Goal: Information Seeking & Learning: Learn about a topic

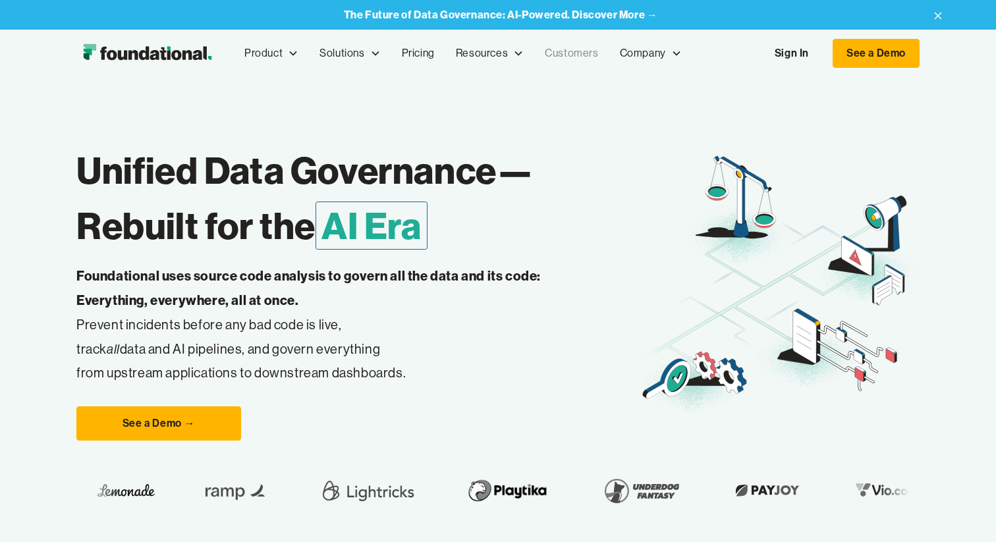
click at [568, 57] on link "Customers" at bounding box center [571, 53] width 74 height 43
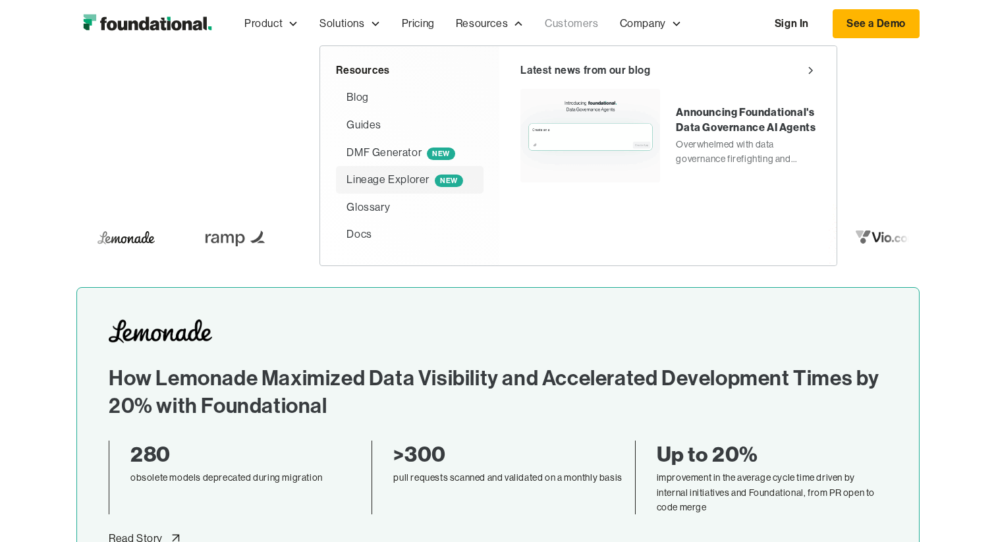
click at [426, 184] on div "Lineage Explorer NEW" at bounding box center [404, 179] width 116 height 17
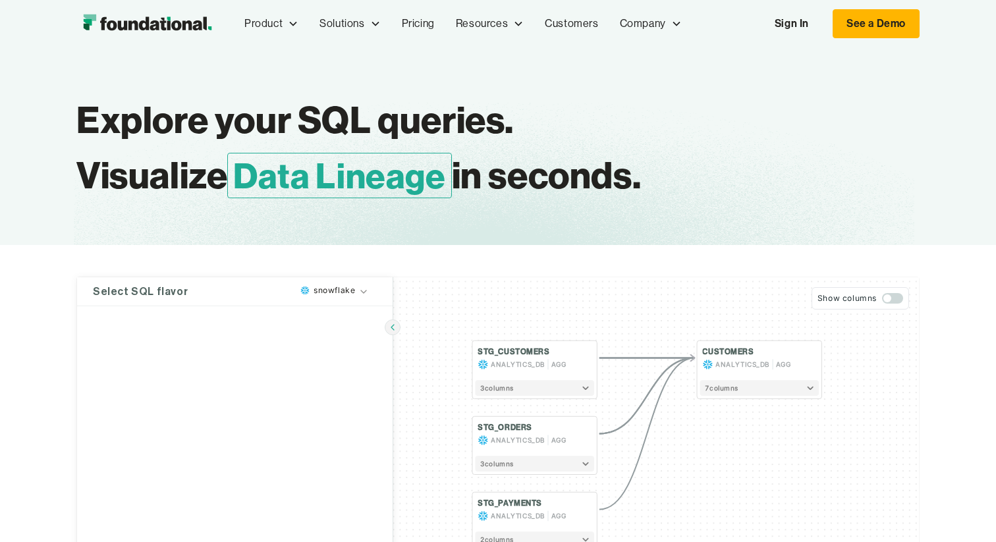
click at [286, 119] on h1 "Explore your SQL queries. Visualize Data Lineage in seconds." at bounding box center [436, 147] width 720 height 111
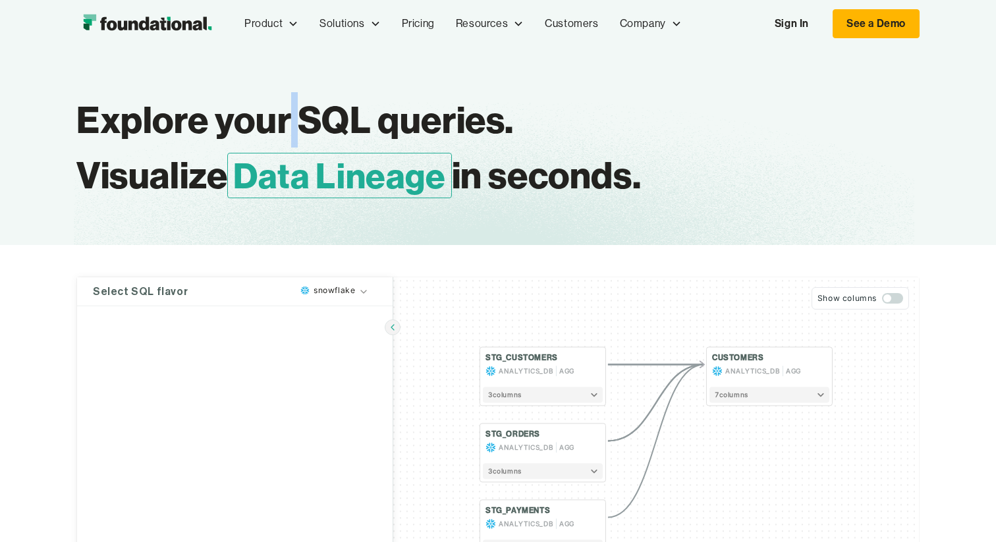
click at [286, 119] on h1 "Explore your SQL queries. Visualize Data Lineage in seconds." at bounding box center [436, 147] width 720 height 111
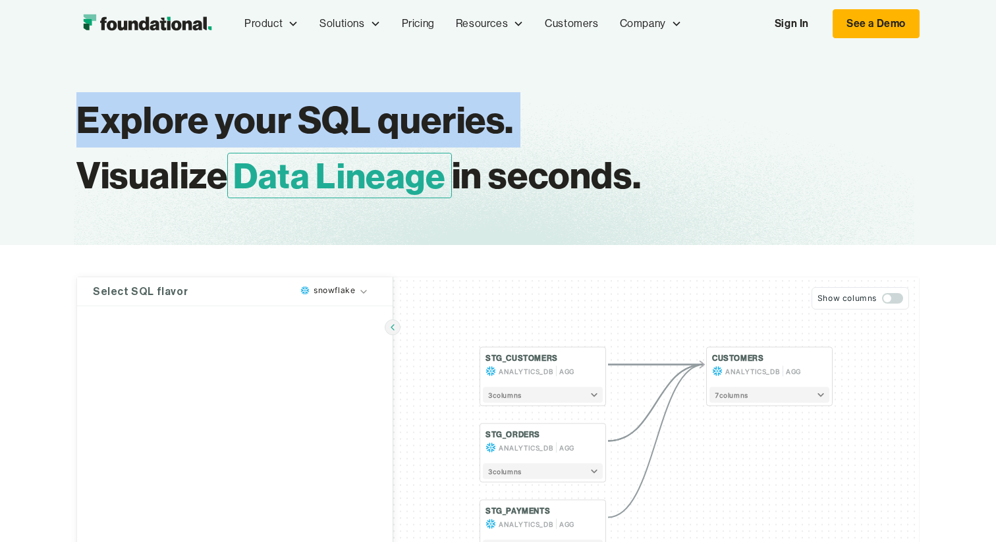
click at [286, 119] on h1 "Explore your SQL queries. Visualize Data Lineage in seconds." at bounding box center [436, 147] width 720 height 111
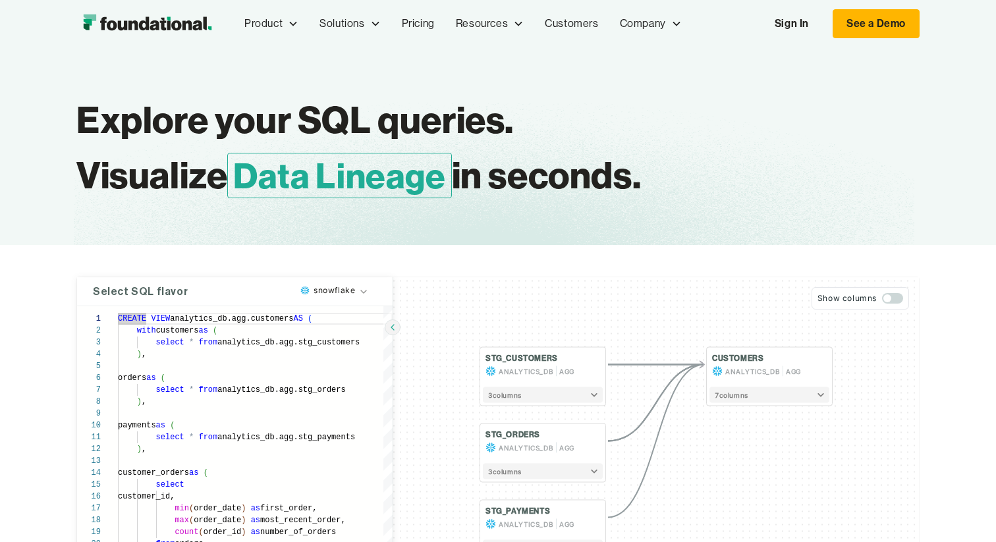
click at [314, 171] on span "Data Lineage" at bounding box center [339, 175] width 224 height 45
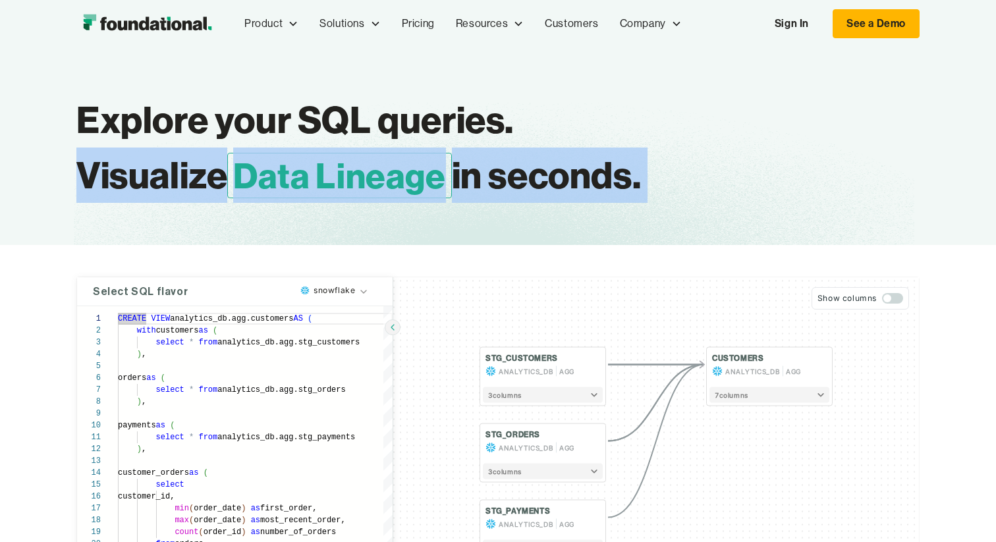
click at [314, 171] on span "Data Lineage" at bounding box center [339, 175] width 224 height 45
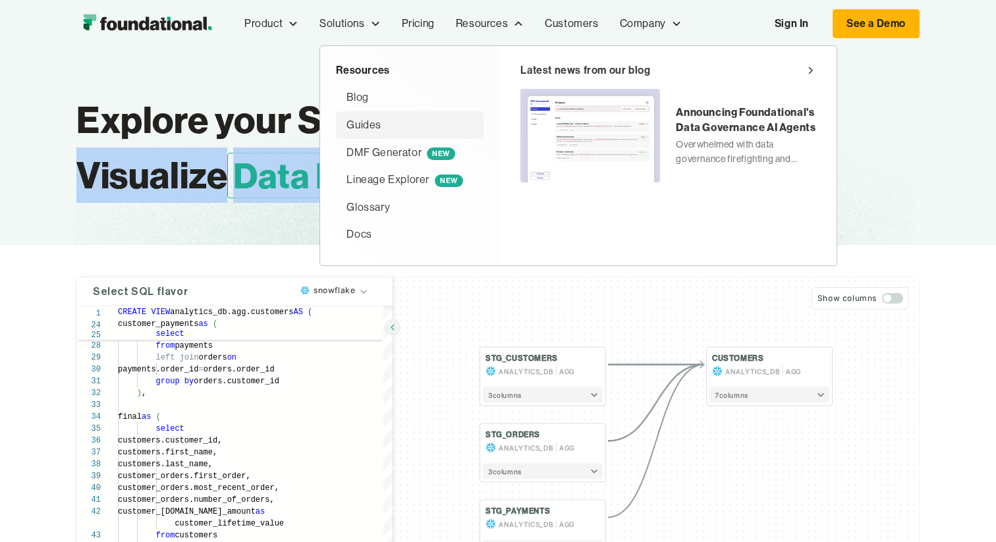
click at [372, 131] on div "Guides" at bounding box center [363, 125] width 35 height 17
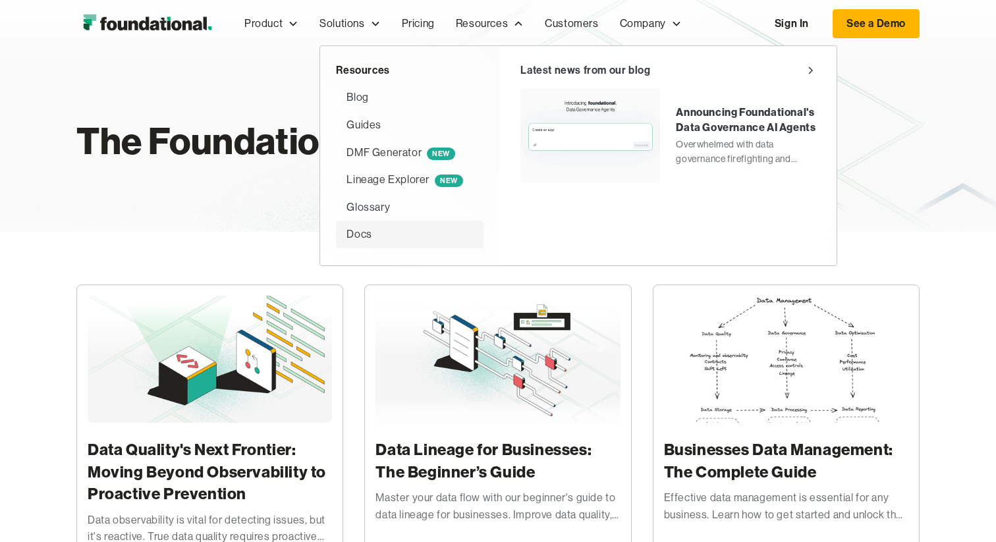
click at [381, 227] on div "Docs" at bounding box center [409, 234] width 126 height 17
